Goal: Task Accomplishment & Management: Use online tool/utility

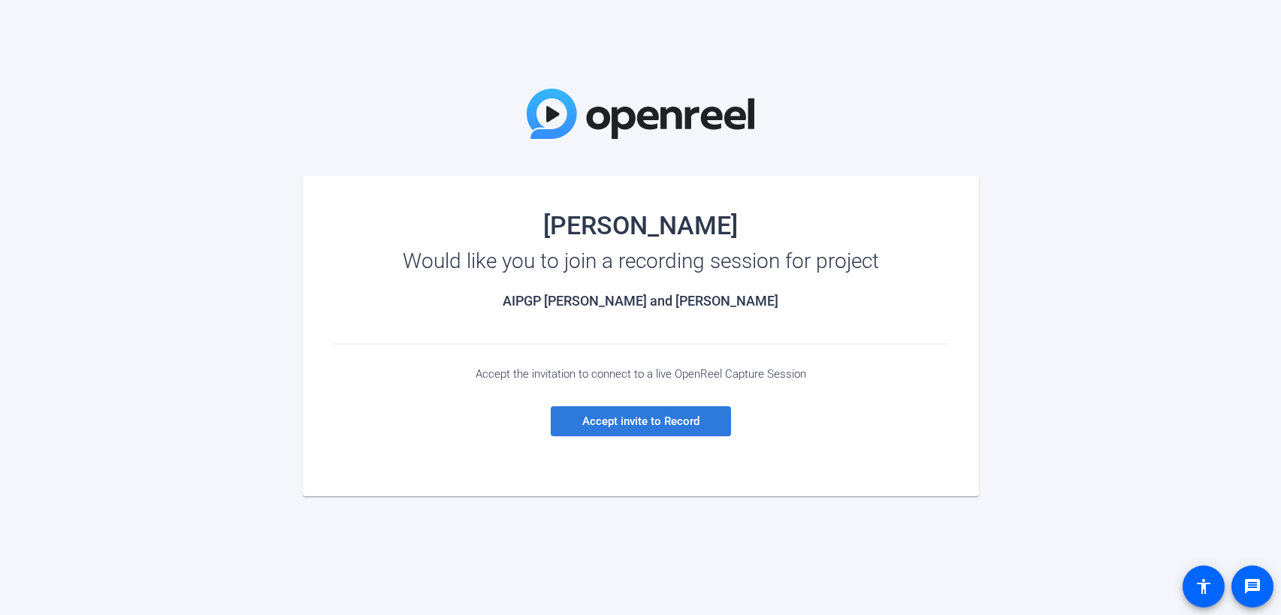
click at [609, 429] on span at bounding box center [641, 422] width 180 height 36
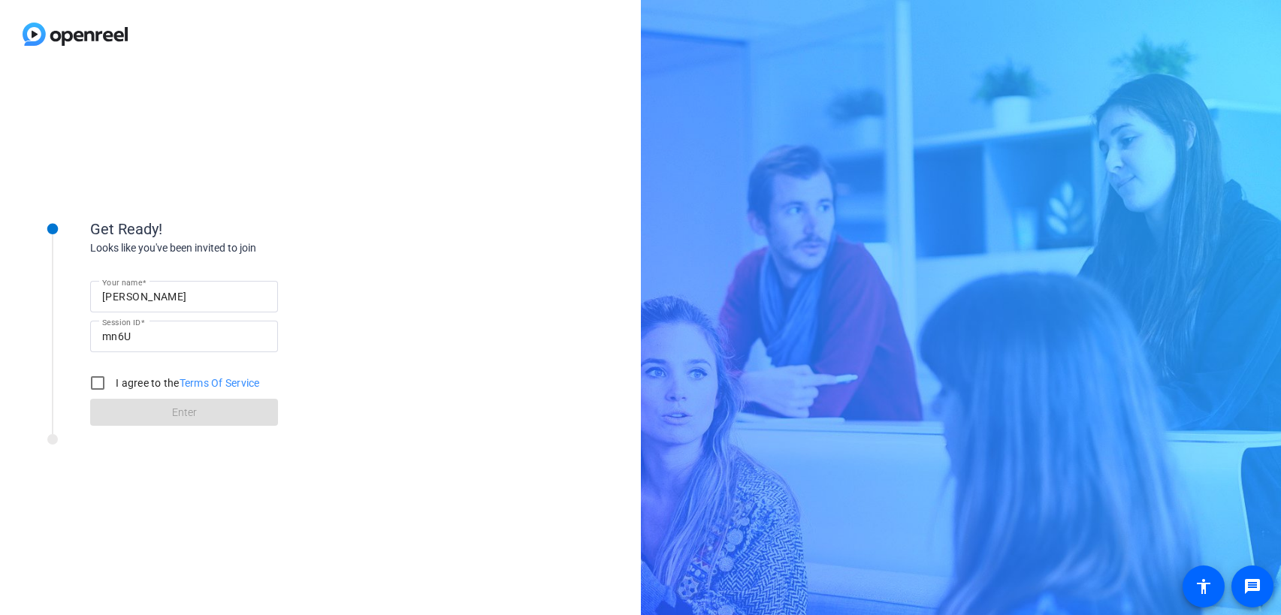
click at [120, 386] on label "I agree to the Terms Of Service" at bounding box center [186, 383] width 147 height 15
click at [113, 386] on input "I agree to the Terms Of Service" at bounding box center [98, 383] width 30 height 30
checkbox input "true"
click at [149, 408] on span at bounding box center [184, 413] width 188 height 36
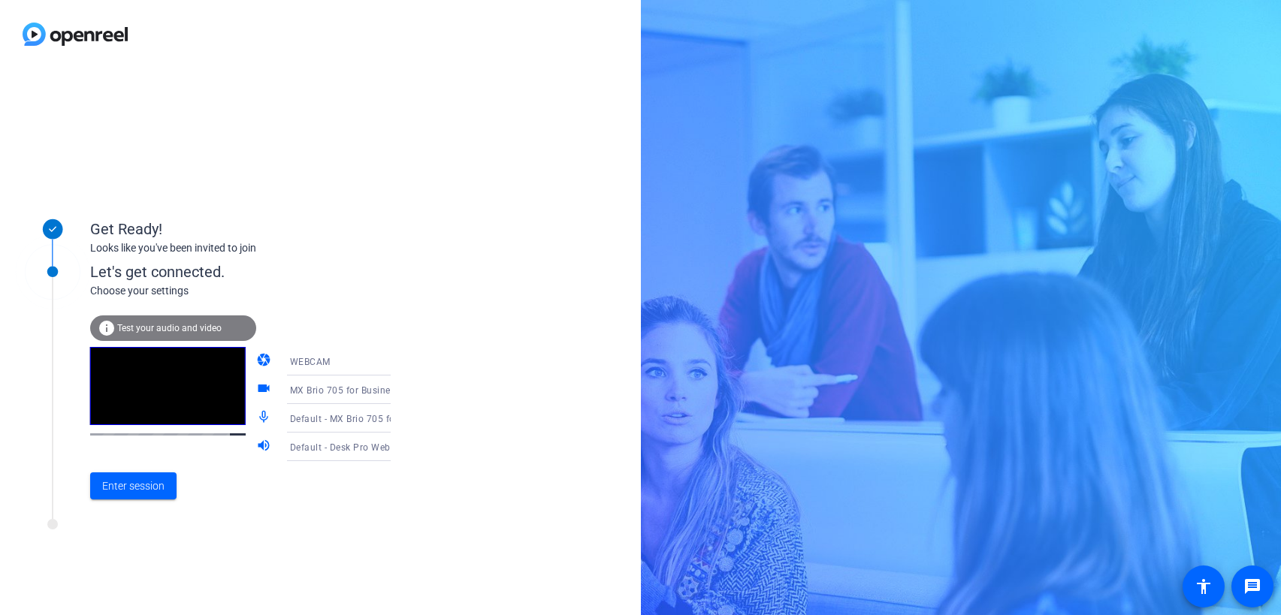
click at [314, 421] on span "Default - MX Brio 705 for Business (046d:091d)" at bounding box center [393, 419] width 207 height 12
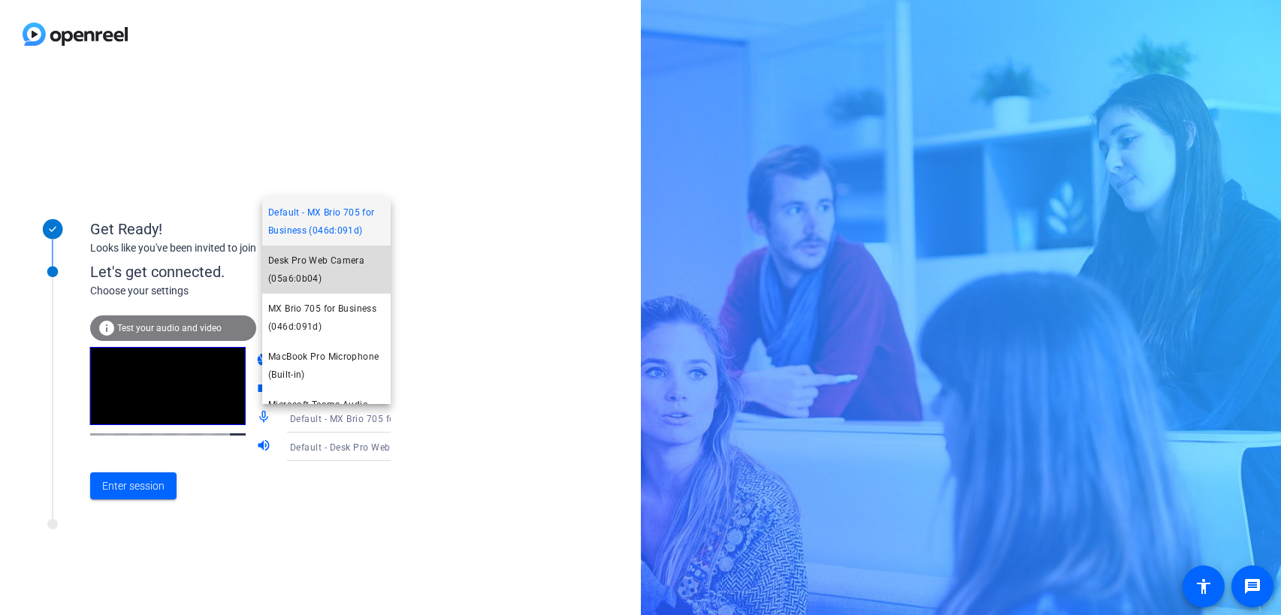
click at [317, 258] on span "Desk Pro Web Camera (05a6:0b04)" at bounding box center [326, 270] width 116 height 36
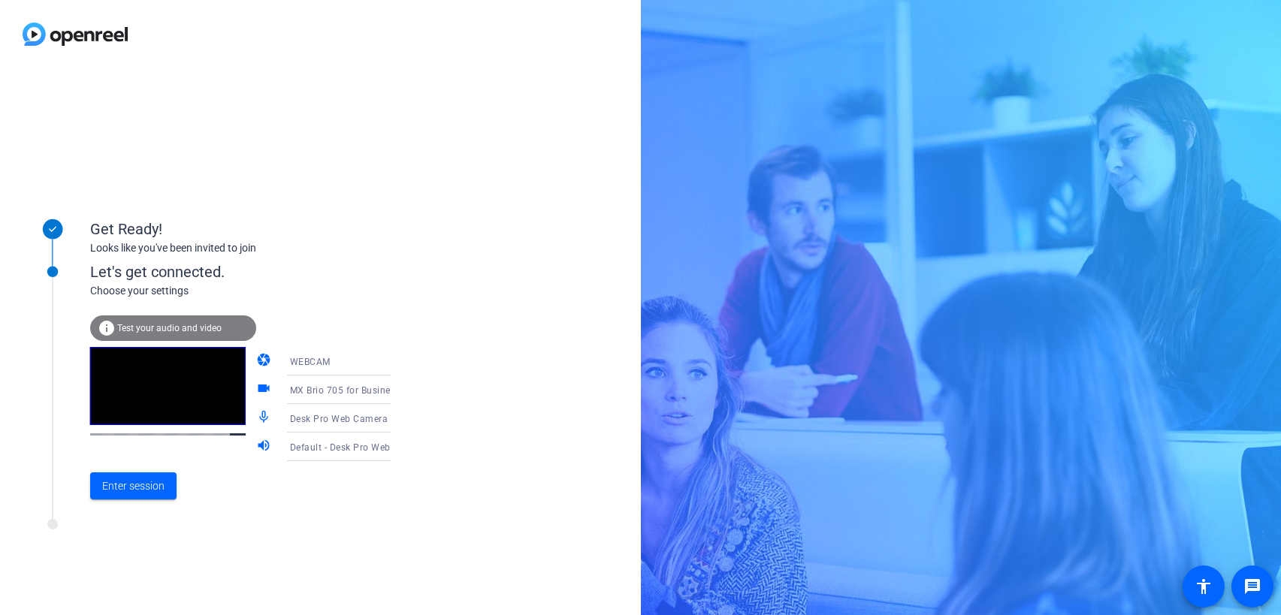
click at [314, 413] on div "Desk Pro Web Camera (05a6:0b04)" at bounding box center [346, 419] width 113 height 19
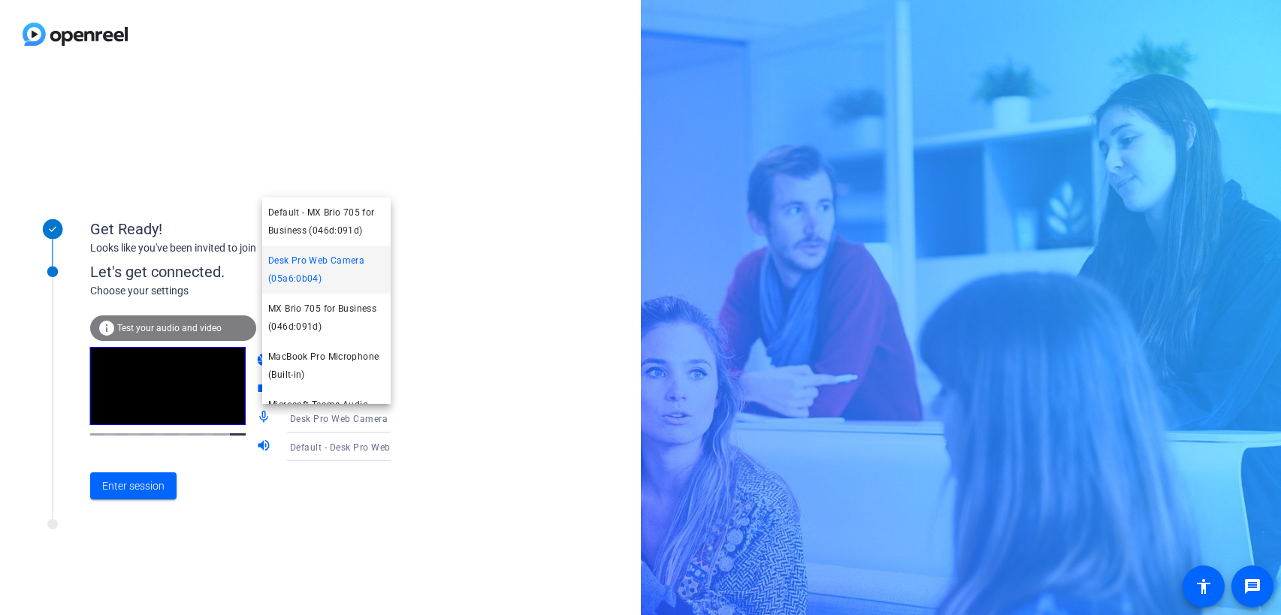
click at [428, 378] on div at bounding box center [640, 307] width 1281 height 615
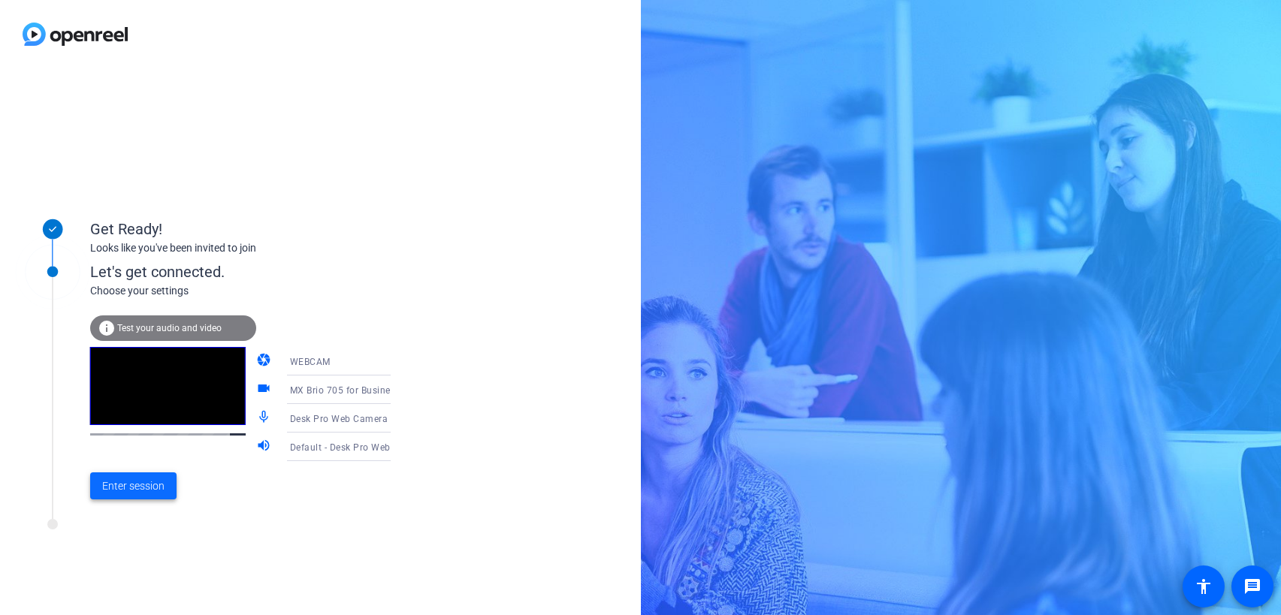
click at [129, 482] on span "Enter session" at bounding box center [133, 487] width 62 height 16
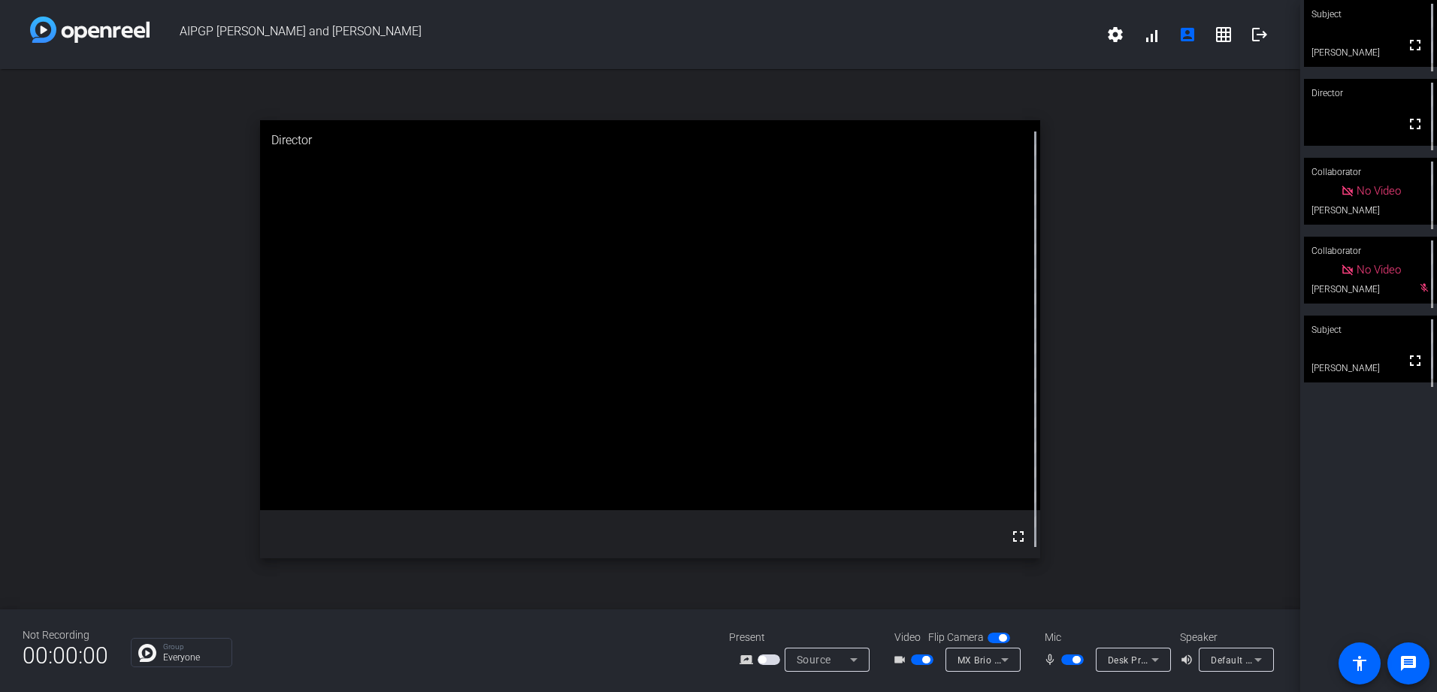
click at [1191, 334] on div "open_in_new Director fullscreen" at bounding box center [650, 339] width 1300 height 540
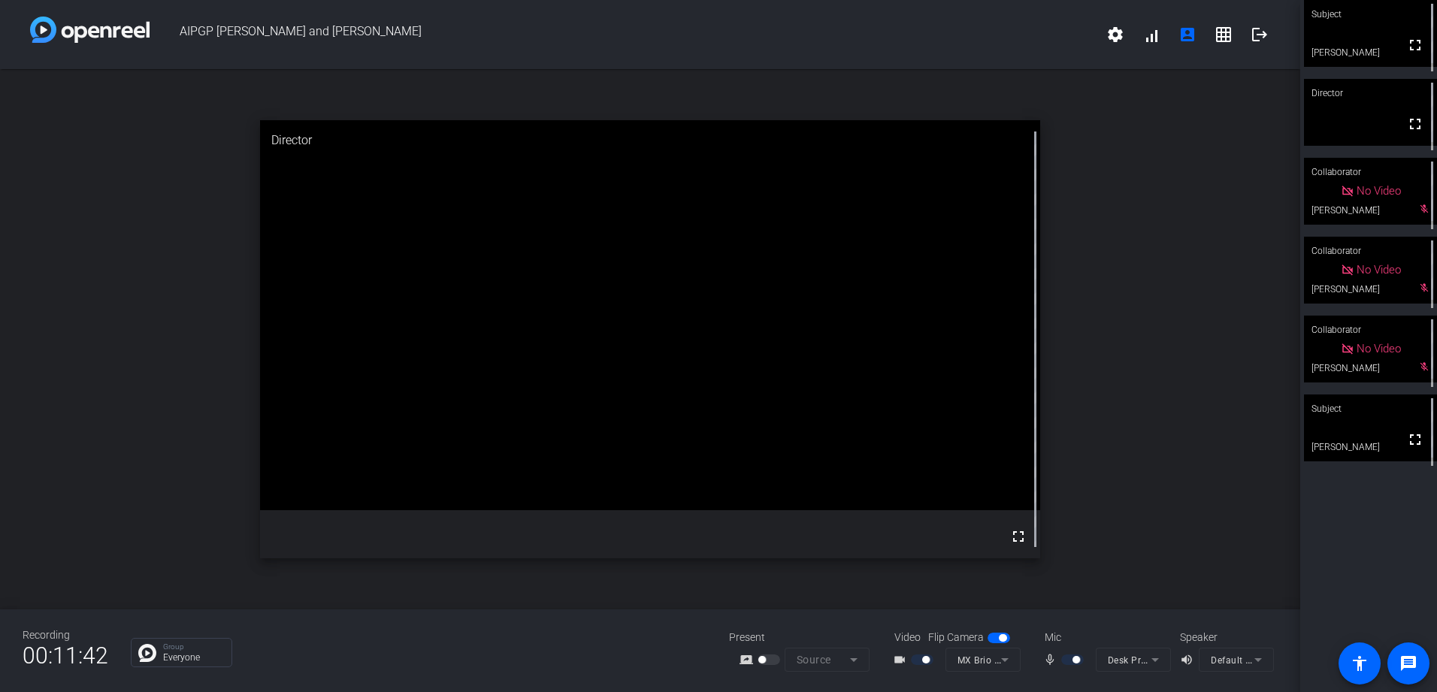
click at [1193, 334] on div "open_in_new Director fullscreen" at bounding box center [650, 339] width 1300 height 540
